Goal: Transaction & Acquisition: Book appointment/travel/reservation

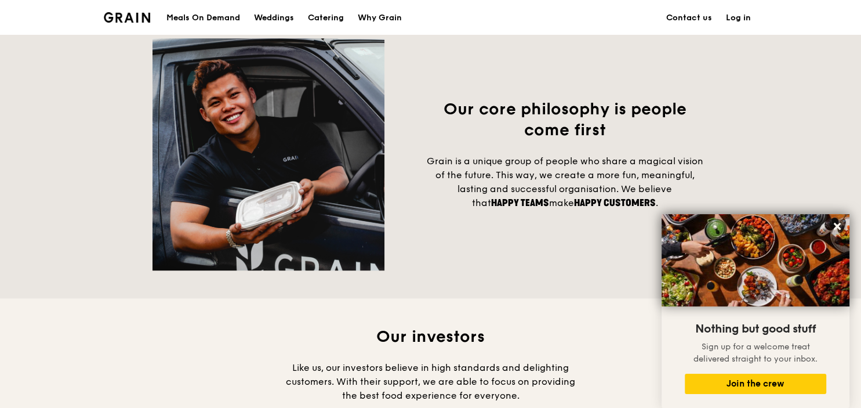
scroll to position [1102, 0]
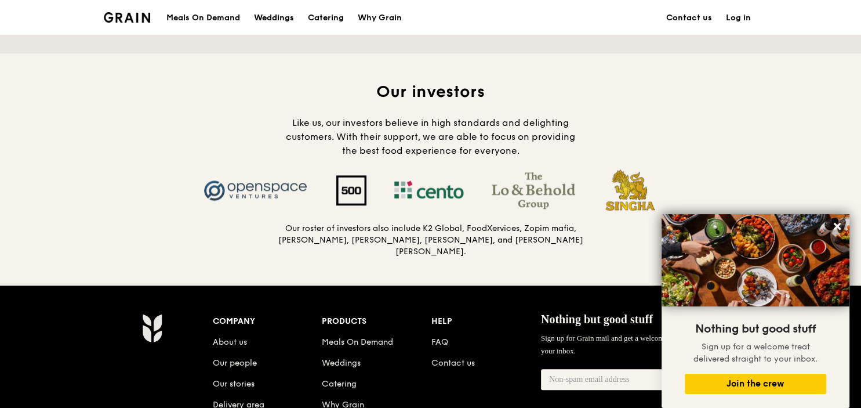
click at [296, 16] on link "Weddings" at bounding box center [274, 18] width 54 height 35
click at [363, 22] on div "Why Grain" at bounding box center [380, 18] width 44 height 35
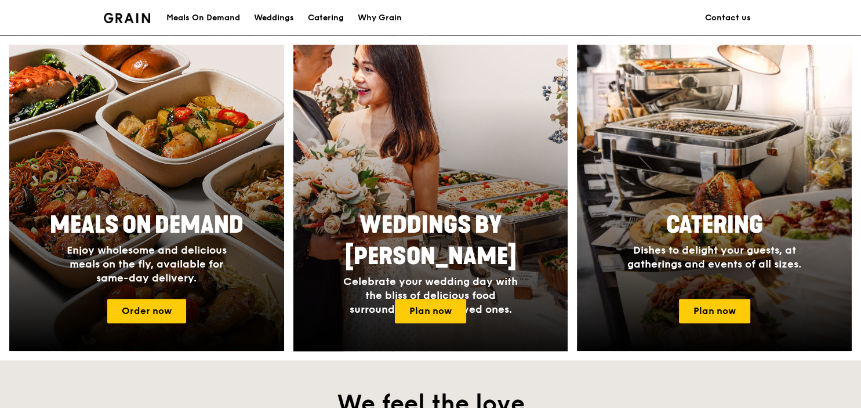
scroll to position [428, 0]
click at [465, 237] on span "Weddings by Grain" at bounding box center [430, 240] width 172 height 59
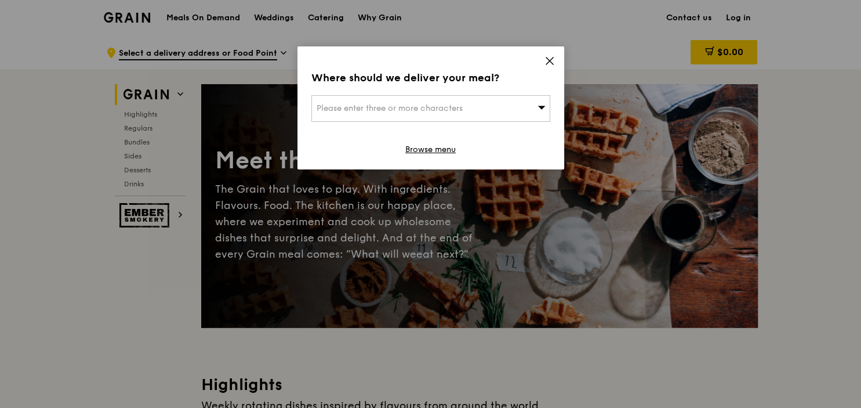
click at [551, 60] on icon at bounding box center [549, 61] width 10 height 10
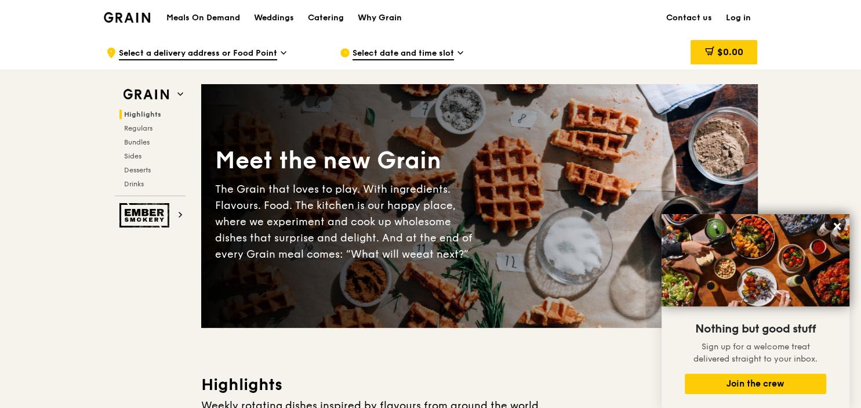
click at [373, 17] on div "Why Grain" at bounding box center [380, 18] width 44 height 35
click at [162, 23] on link "Meals On Demand" at bounding box center [203, 18] width 88 height 12
click at [137, 20] on img at bounding box center [127, 17] width 47 height 10
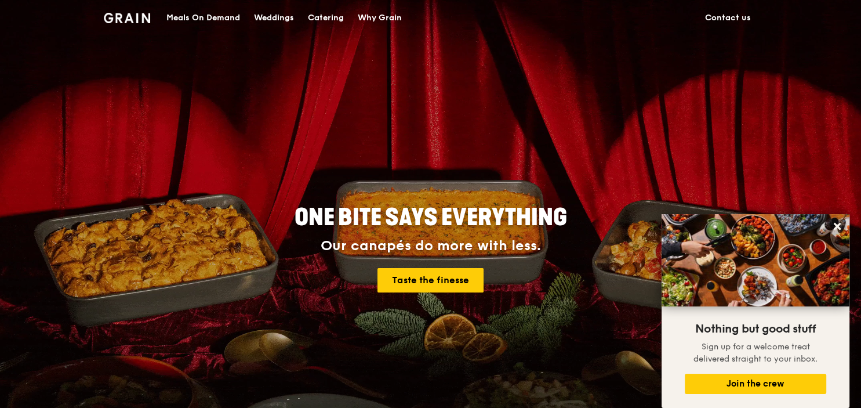
click at [221, 17] on div "Meals On Demand" at bounding box center [203, 18] width 74 height 35
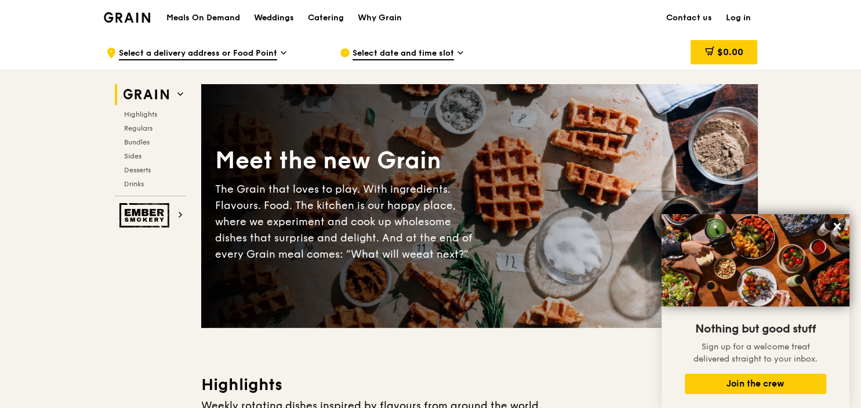
click at [284, 14] on div "Weddings" at bounding box center [274, 18] width 40 height 35
click at [305, 18] on link "Catering" at bounding box center [326, 18] width 50 height 35
click at [320, 21] on div "Catering" at bounding box center [326, 18] width 36 height 35
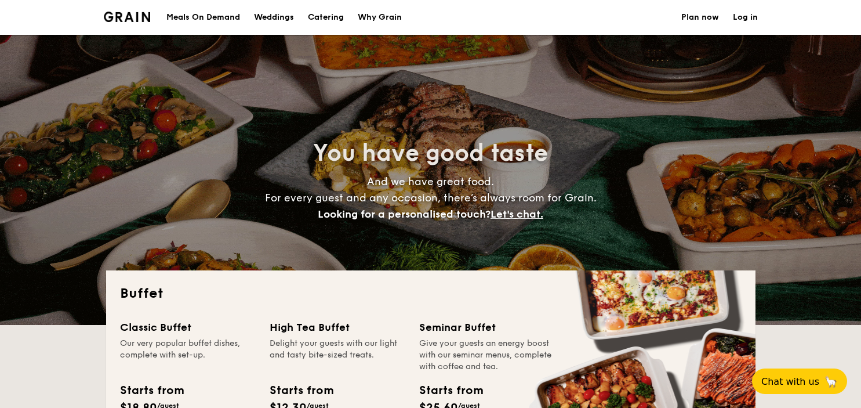
select select
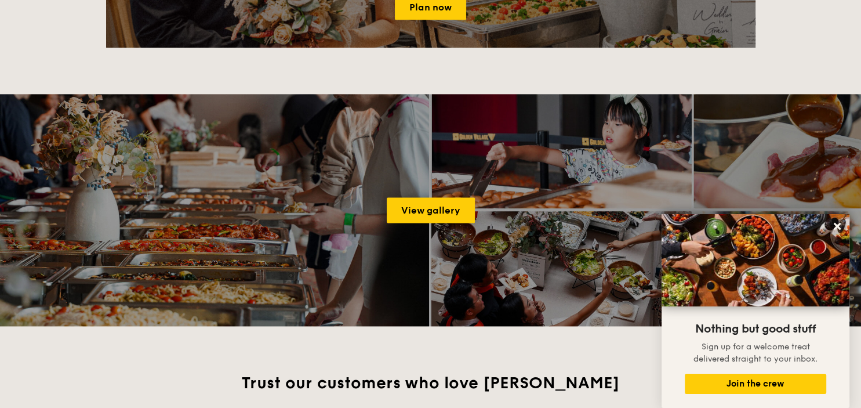
scroll to position [1478, 0]
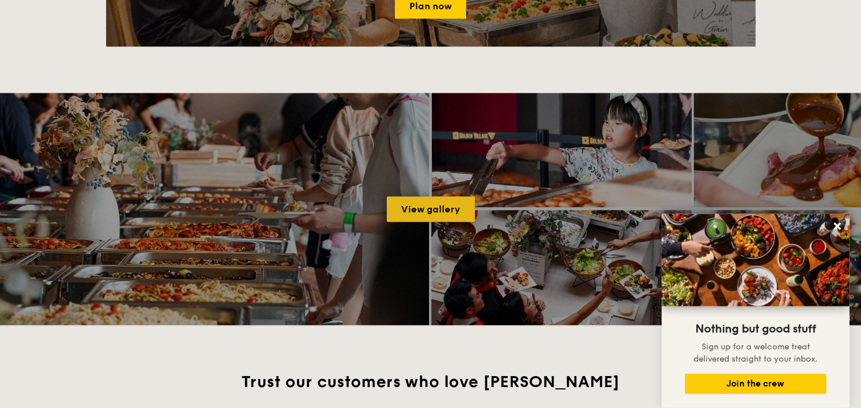
click at [446, 206] on link "View gallery" at bounding box center [431, 210] width 88 height 26
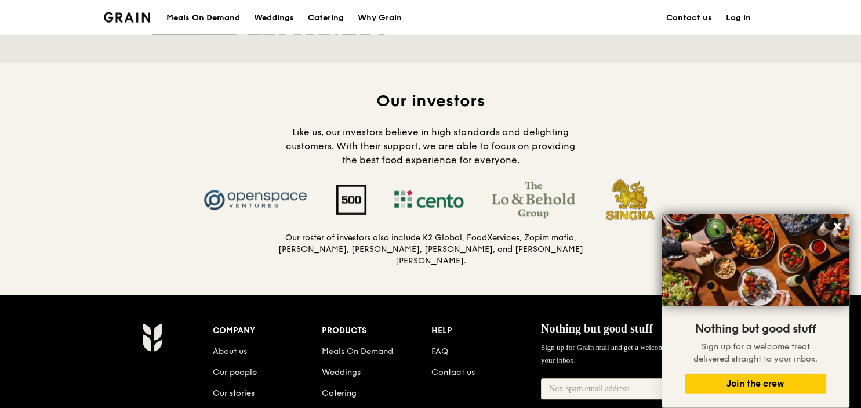
scroll to position [1091, 0]
